Goal: Task Accomplishment & Management: Complete application form

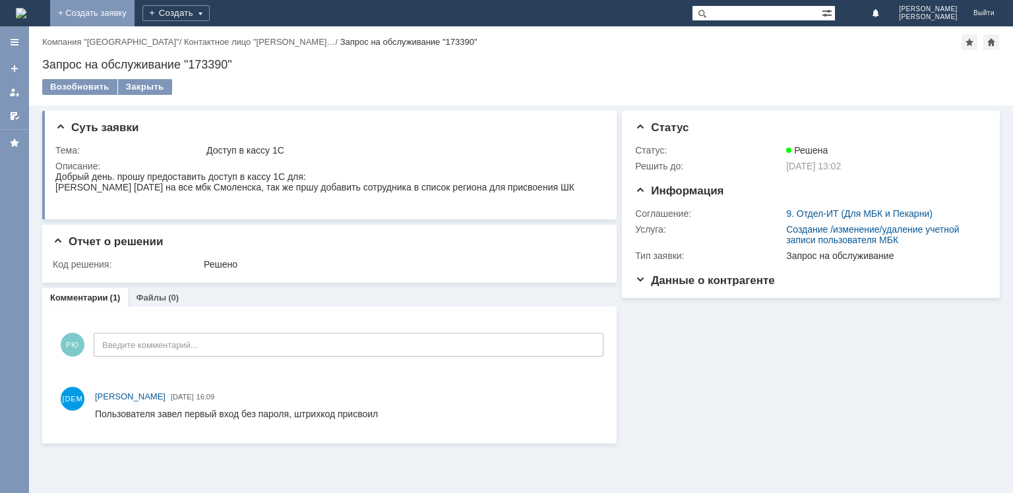
click at [134, 16] on link "+ Создать заявку" at bounding box center [92, 13] width 84 height 26
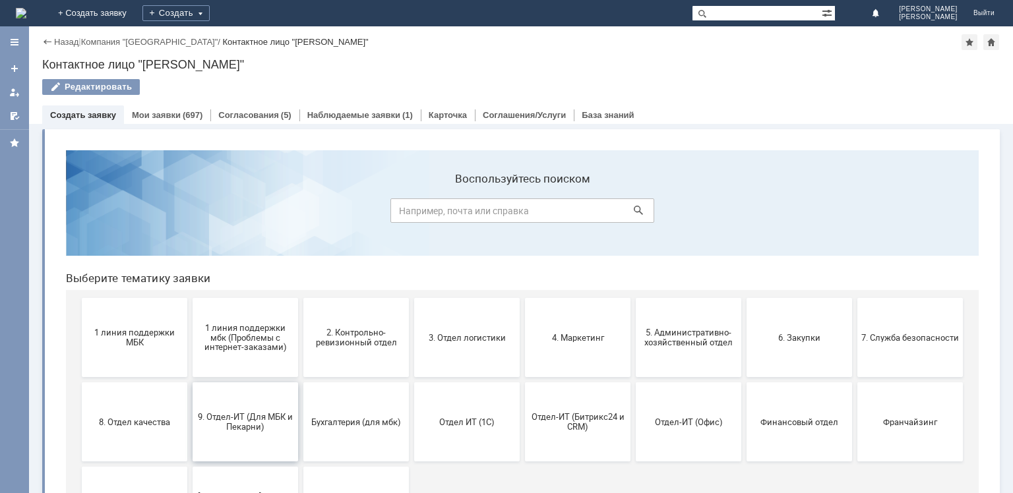
click at [240, 422] on span "9. Отдел-ИТ (Для МБК и Пекарни)" at bounding box center [245, 422] width 98 height 20
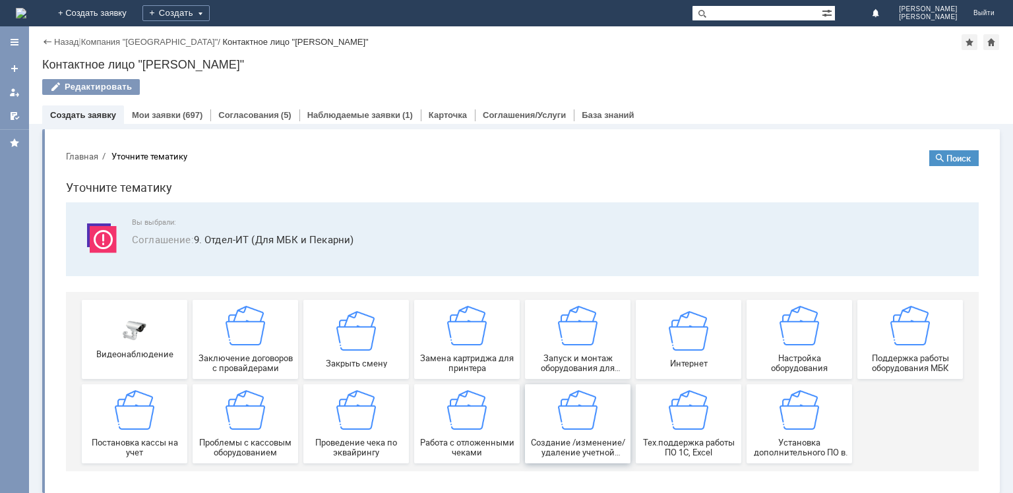
click at [574, 427] on img at bounding box center [578, 410] width 40 height 40
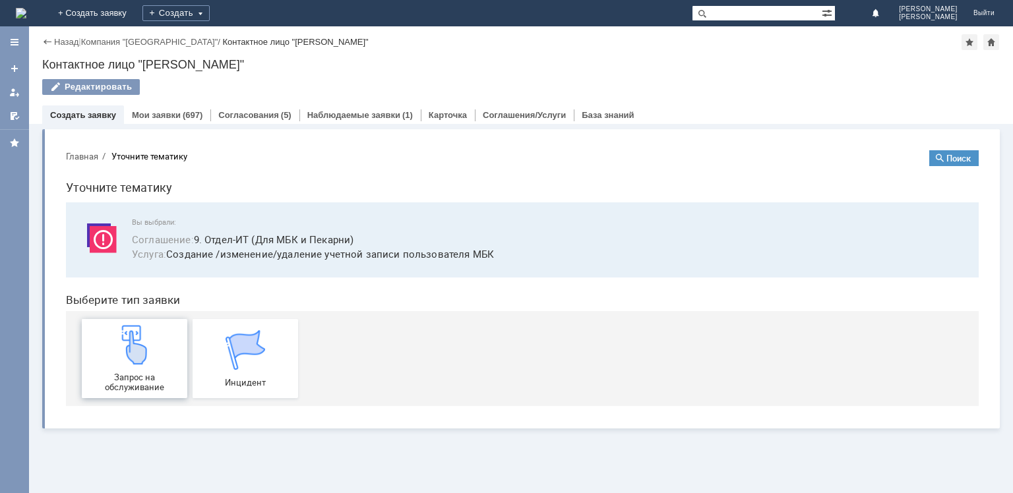
click at [156, 372] on span "Запрос на обслуживание" at bounding box center [135, 382] width 98 height 20
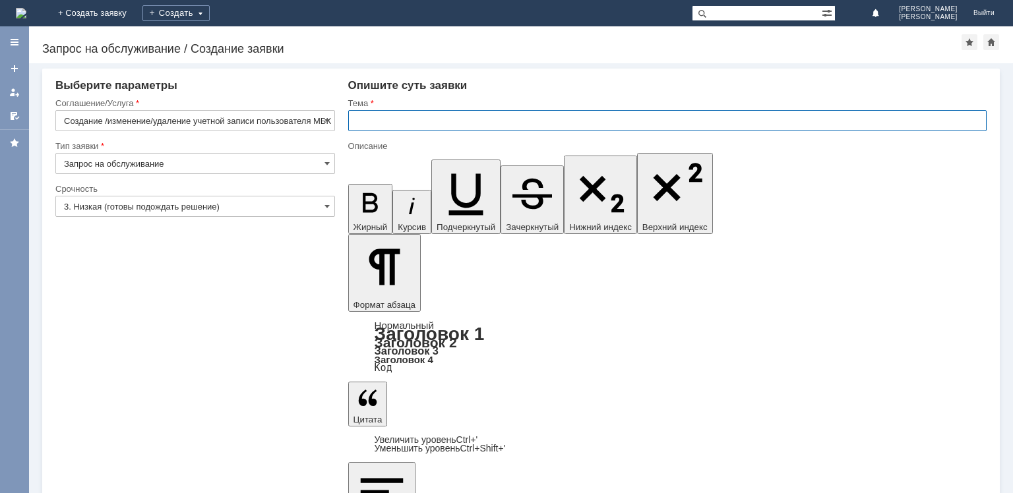
click at [377, 120] on input "text" at bounding box center [667, 120] width 638 height 21
type input "Доступ в кассу 1С"
